Goal: Task Accomplishment & Management: Complete application form

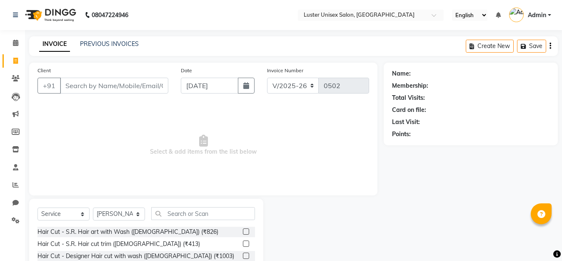
select select "7467"
select select "service"
select select "68086"
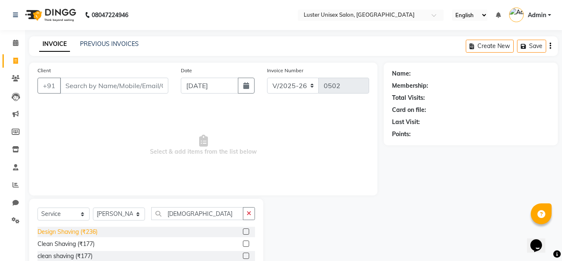
type input "[DEMOGRAPHIC_DATA]"
click at [73, 235] on div "Design Shaving (₹236)" at bounding box center [68, 231] width 60 height 9
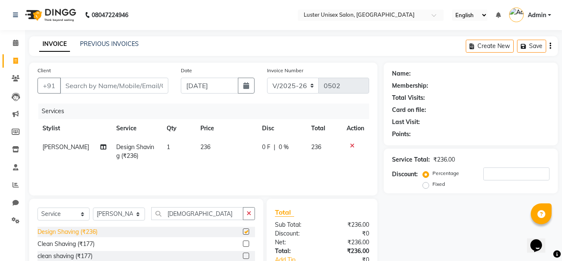
checkbox input "false"
click at [188, 213] on input "[DEMOGRAPHIC_DATA]" at bounding box center [197, 213] width 92 height 13
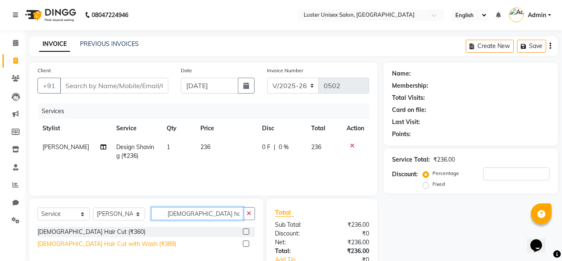
type input "[DEMOGRAPHIC_DATA] hair"
click at [97, 246] on div "[DEMOGRAPHIC_DATA] Hair Cut with Wash (₹389)" at bounding box center [107, 243] width 139 height 9
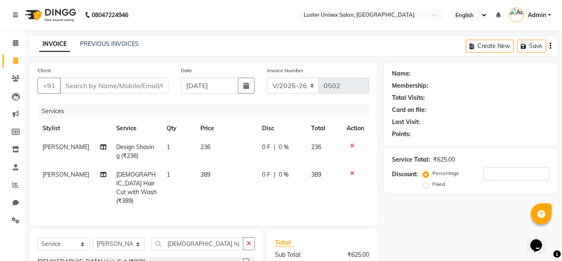
checkbox input "false"
click at [97, 85] on input "Client" at bounding box center [114, 86] width 108 height 16
type input "9"
type input "0"
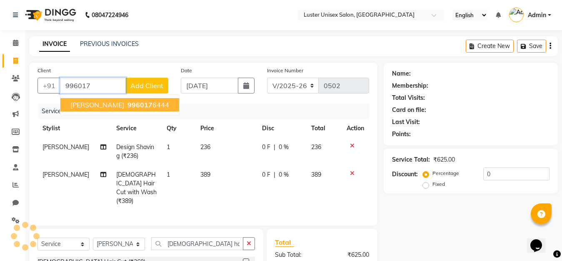
click at [138, 103] on ngb-highlight "996017 6444" at bounding box center [147, 104] width 43 height 8
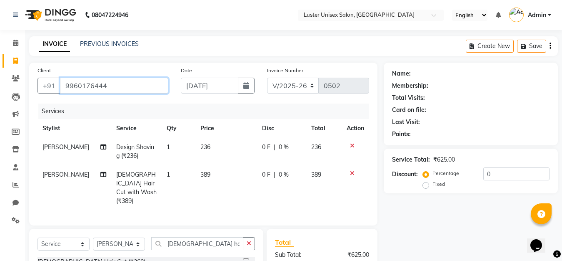
type input "9960176444"
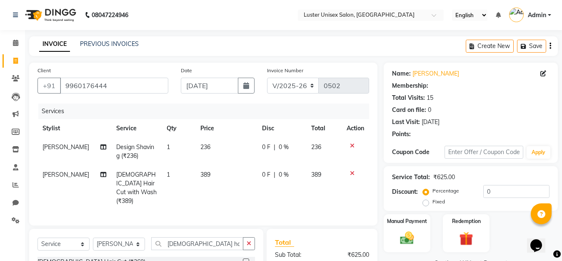
select select "1: Object"
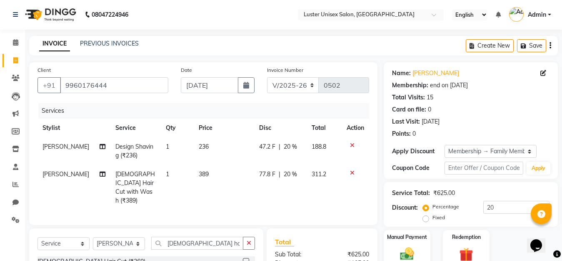
scroll to position [84, 0]
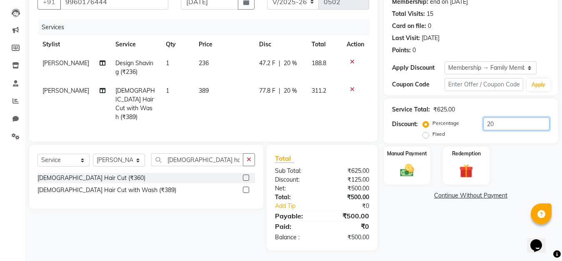
click at [500, 123] on input "20" at bounding box center [517, 123] width 66 height 13
type input "2"
type input "30"
click at [413, 172] on img at bounding box center [407, 170] width 23 height 17
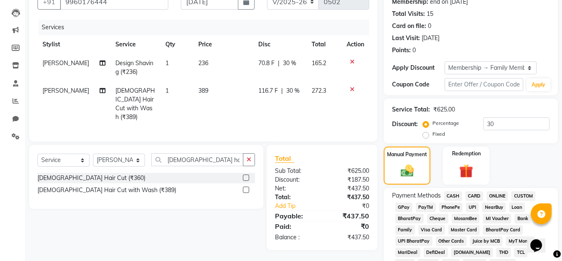
scroll to position [167, 0]
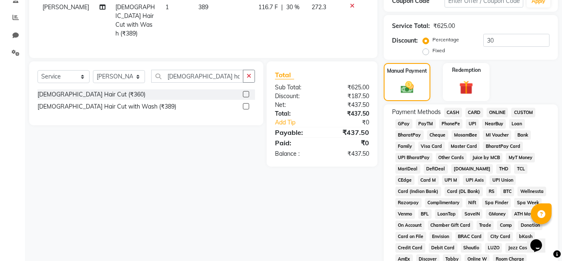
click at [401, 125] on span "GPay" at bounding box center [404, 124] width 17 height 10
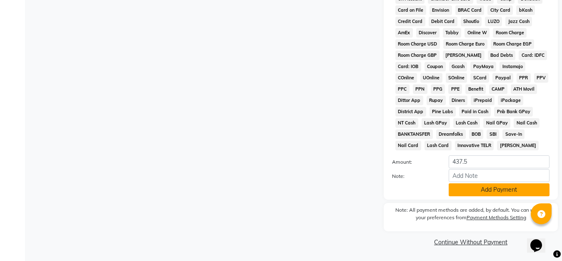
click at [484, 192] on button "Add Payment" at bounding box center [499, 189] width 101 height 13
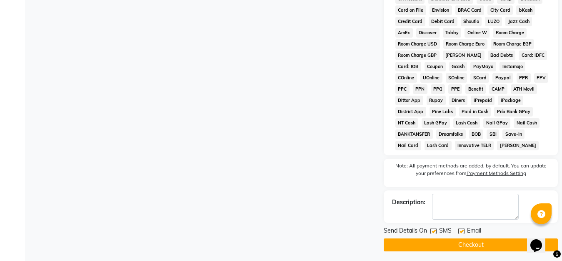
click at [471, 246] on button "Checkout" at bounding box center [471, 244] width 174 height 13
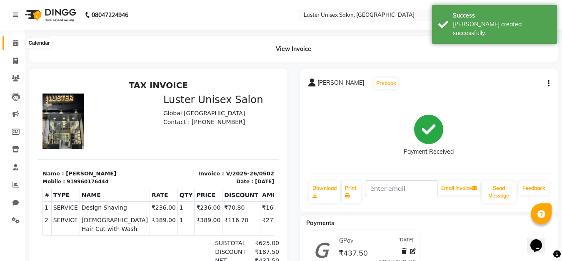
click at [15, 43] on icon at bounding box center [15, 43] width 5 height 6
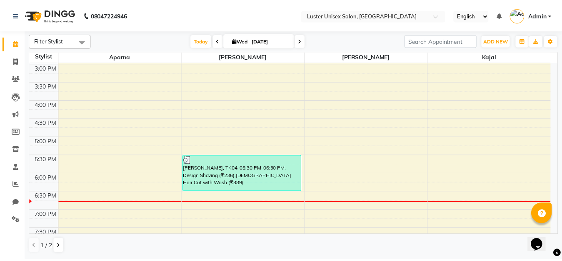
scroll to position [258, 0]
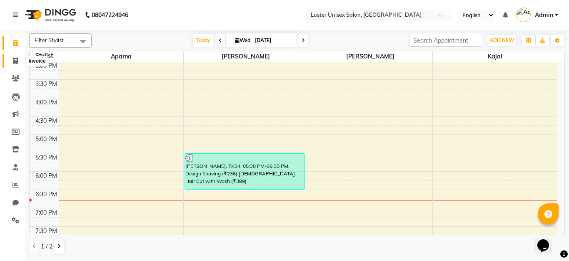
click at [12, 58] on span at bounding box center [15, 61] width 15 height 10
select select "service"
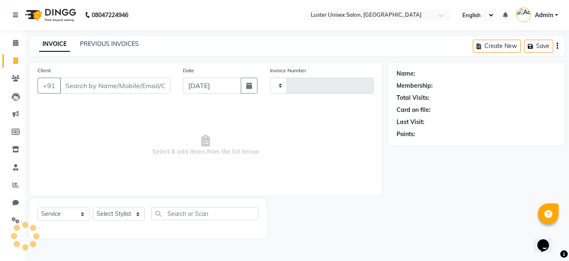
type input "0503"
select select "7467"
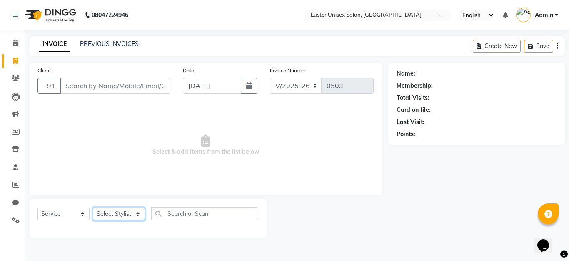
click at [108, 216] on select "Select Stylist [PERSON_NAME] kajal [PERSON_NAME]" at bounding box center [119, 213] width 52 height 13
select select "68086"
click at [93, 207] on select "Select Stylist [PERSON_NAME] kajal [PERSON_NAME]" at bounding box center [119, 213] width 52 height 13
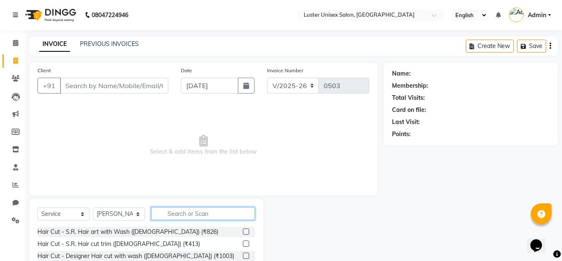
click at [178, 209] on input "text" at bounding box center [203, 213] width 104 height 13
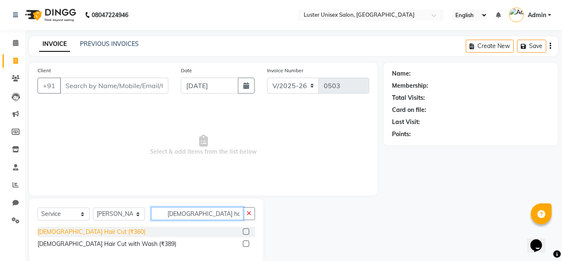
type input "[DEMOGRAPHIC_DATA] hair"
click at [54, 231] on div "[DEMOGRAPHIC_DATA] Hair Cut (₹360)" at bounding box center [92, 231] width 108 height 9
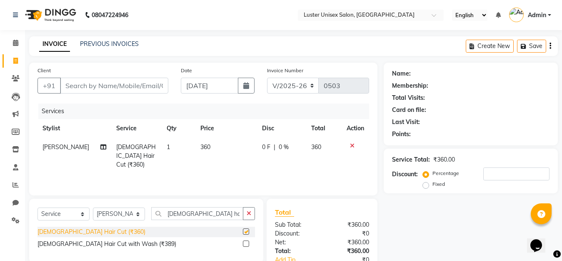
checkbox input "false"
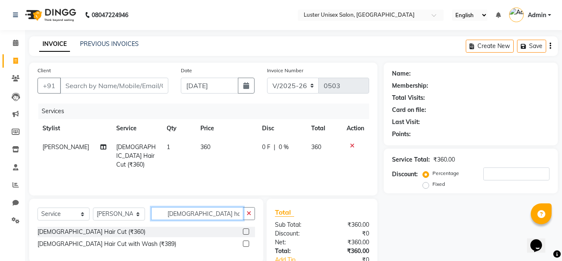
click at [207, 214] on input "[DEMOGRAPHIC_DATA] hair" at bounding box center [197, 213] width 92 height 13
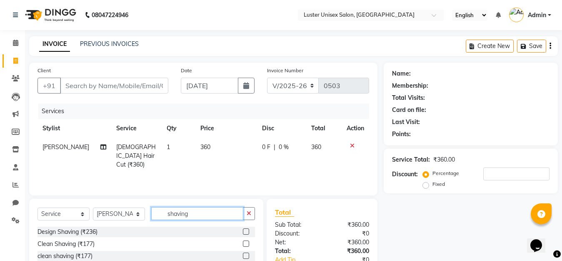
scroll to position [42, 0]
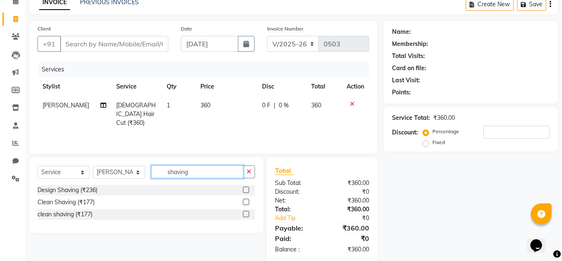
type input "shaving"
click at [82, 43] on input "Client" at bounding box center [114, 44] width 108 height 16
click at [75, 47] on input "Client" at bounding box center [114, 44] width 108 height 16
click at [95, 41] on input "Client" at bounding box center [114, 44] width 108 height 16
type input "8"
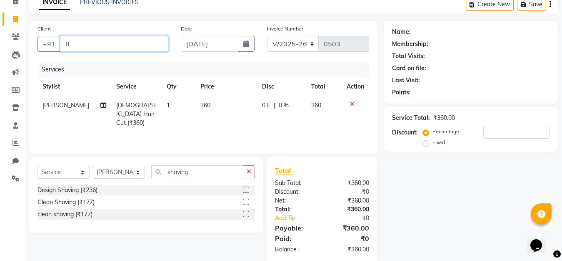
type input "0"
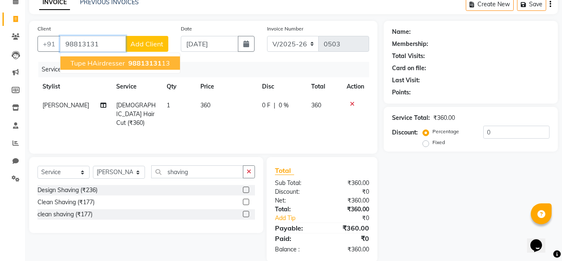
click at [106, 62] on span "tupe HAirdresser" at bounding box center [97, 63] width 55 height 8
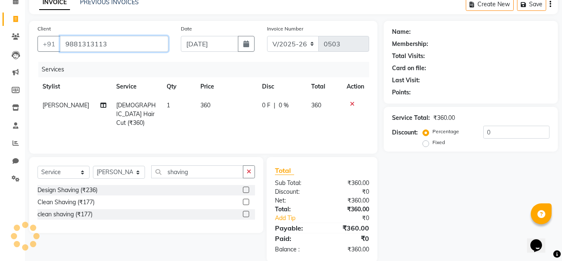
type input "9881313113"
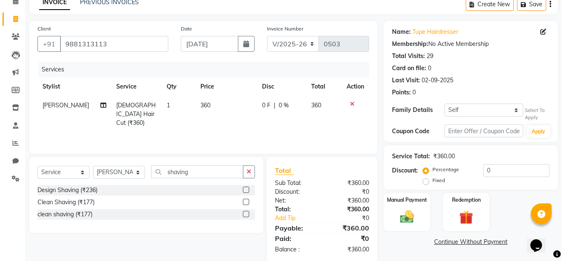
scroll to position [55, 0]
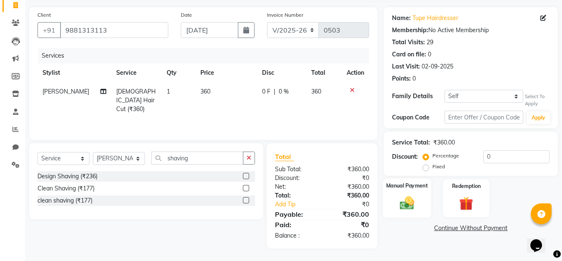
click at [414, 209] on img at bounding box center [407, 203] width 23 height 17
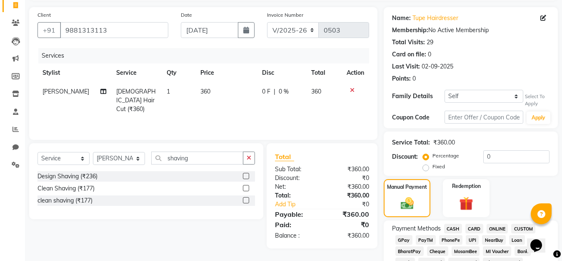
click at [406, 239] on span "GPay" at bounding box center [404, 240] width 17 height 10
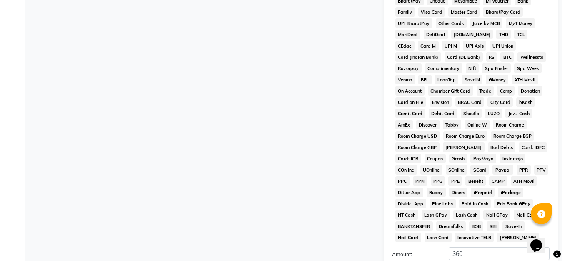
scroll to position [397, 0]
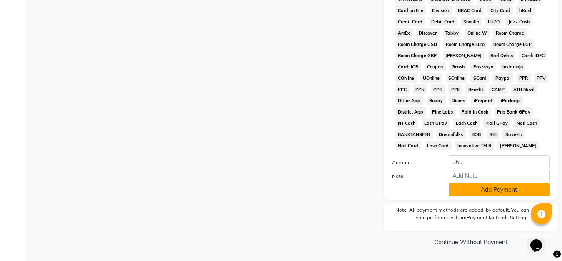
click at [479, 190] on button "Add Payment" at bounding box center [499, 189] width 101 height 13
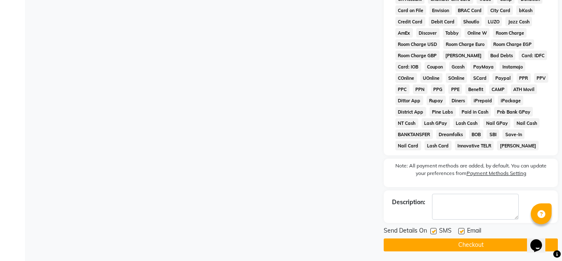
scroll to position [400, 0]
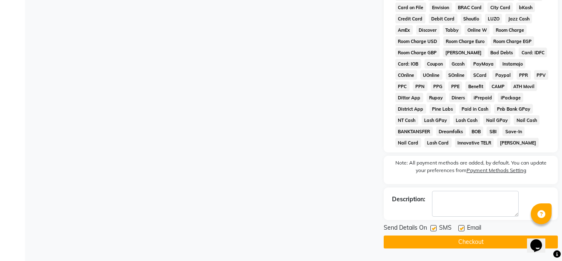
click at [469, 244] on button "Checkout" at bounding box center [471, 241] width 174 height 13
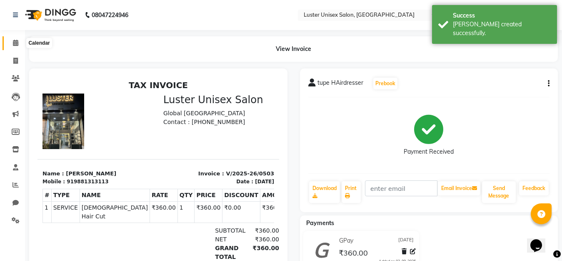
click at [13, 43] on icon at bounding box center [15, 43] width 5 height 6
